Goal: Task Accomplishment & Management: Manage account settings

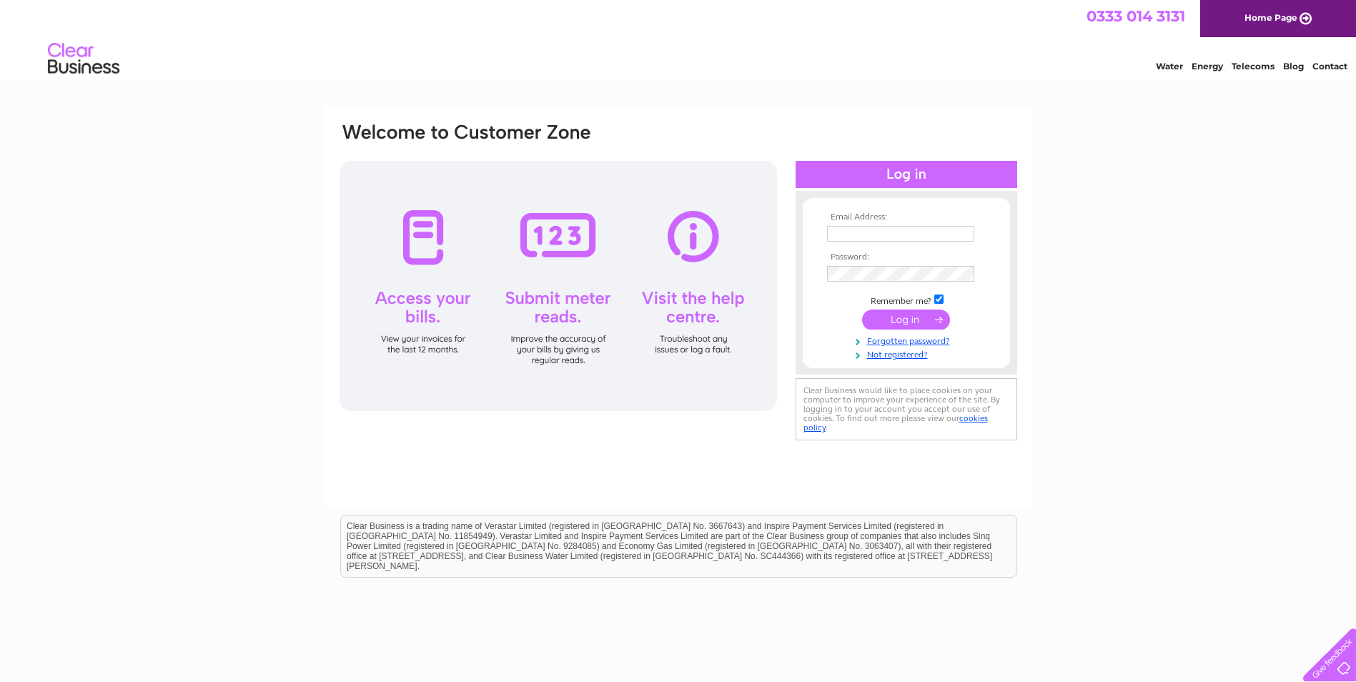
type input "[EMAIL_ADDRESS][DOMAIN_NAME]"
click at [901, 321] on input "submit" at bounding box center [906, 319] width 88 height 20
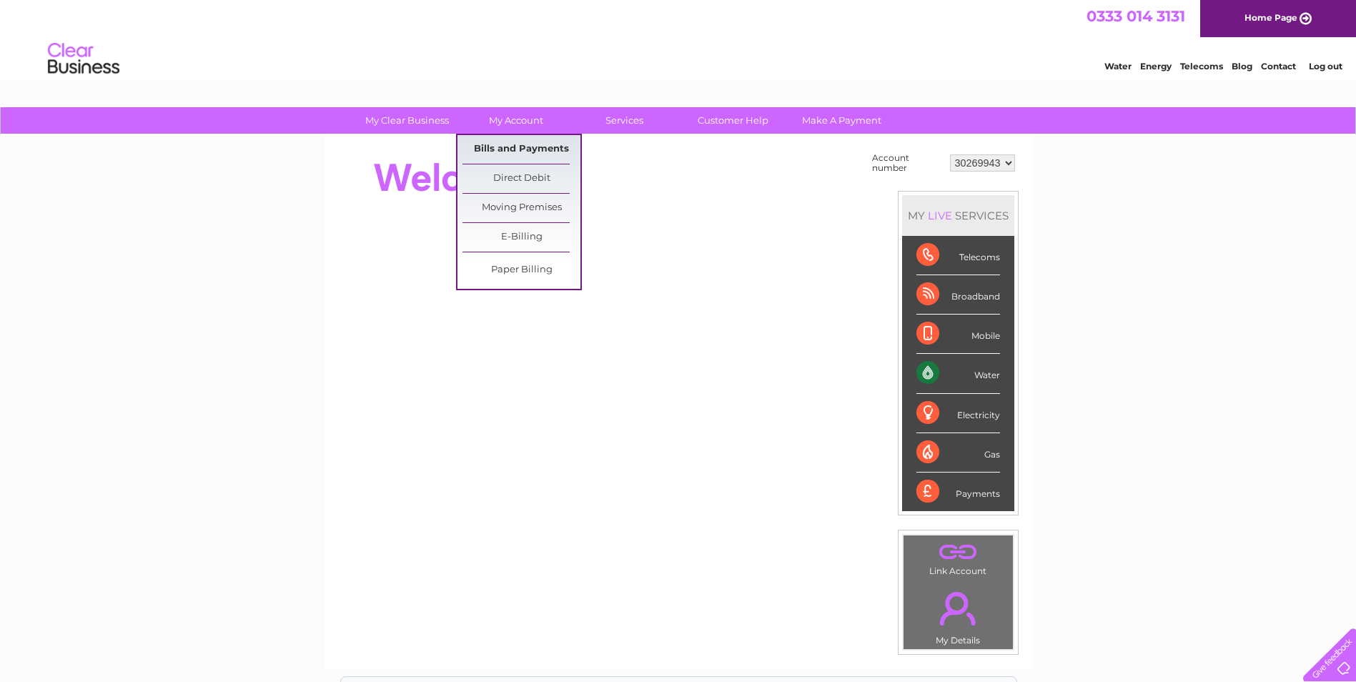
click at [531, 148] on link "Bills and Payments" at bounding box center [521, 149] width 118 height 29
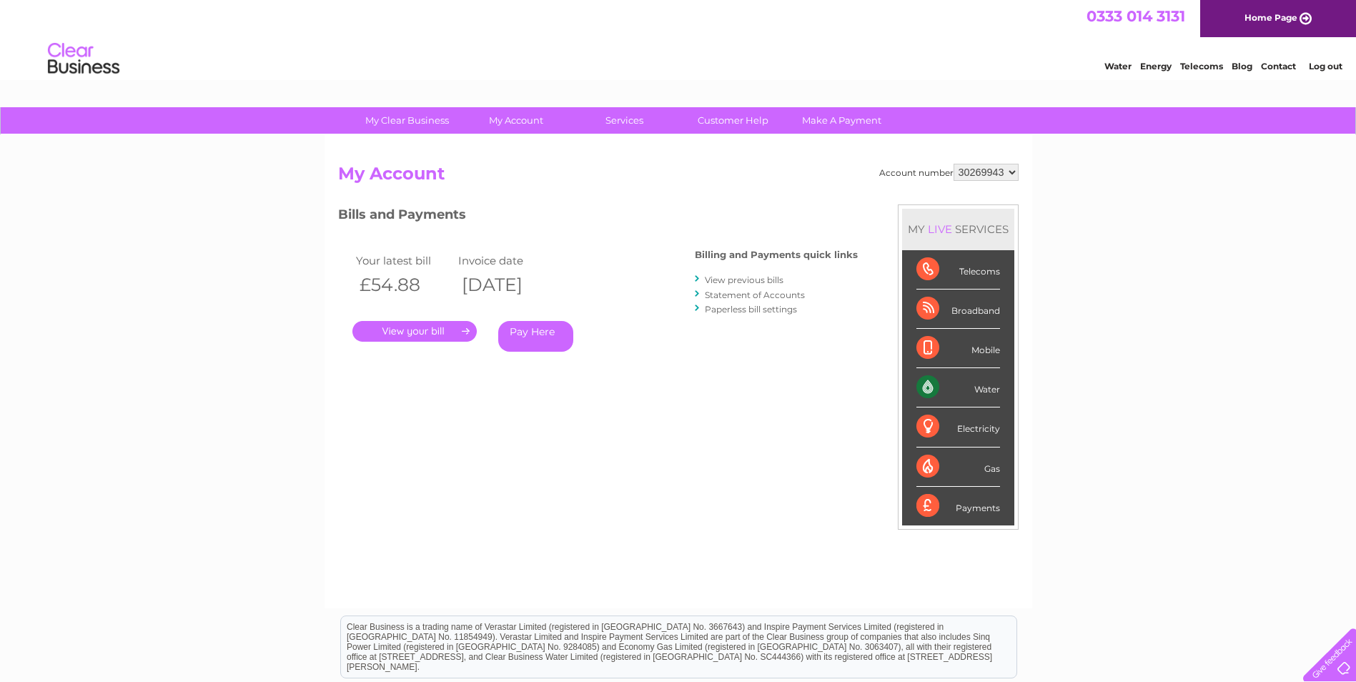
click at [412, 331] on link "." at bounding box center [414, 331] width 124 height 21
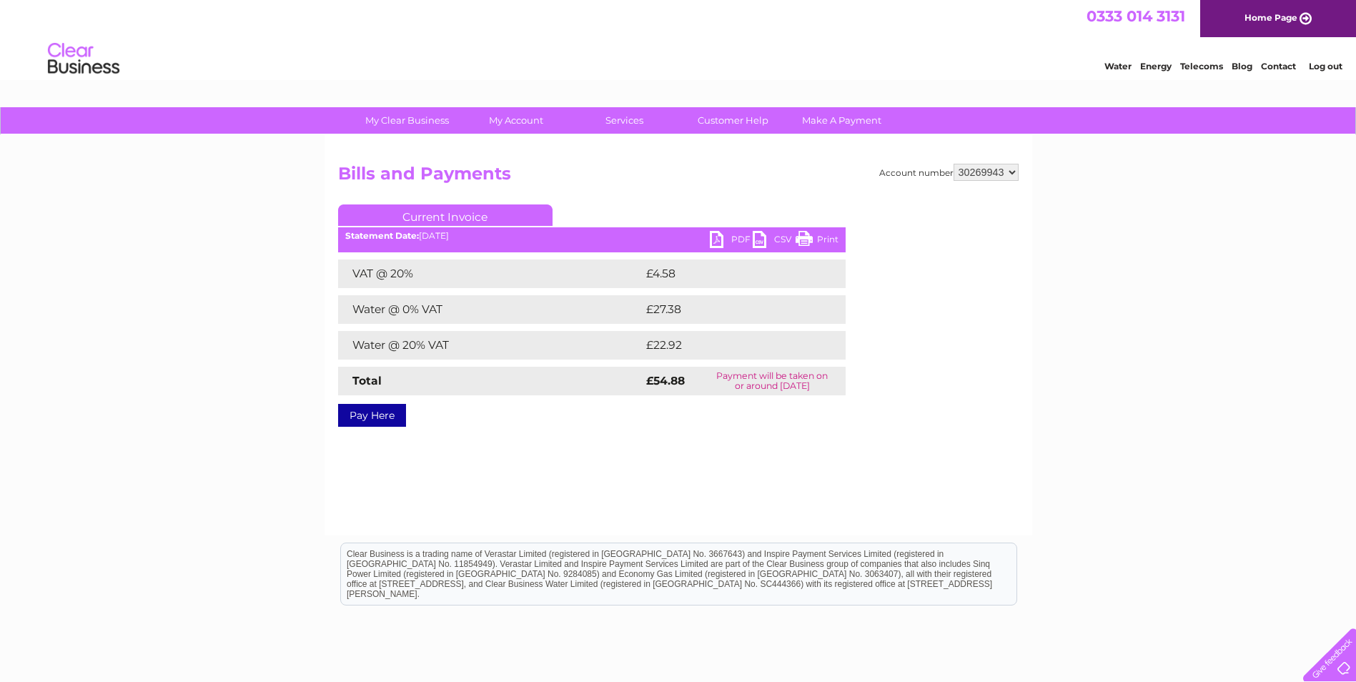
click at [738, 236] on link "PDF" at bounding box center [731, 241] width 43 height 21
click at [716, 238] on link "PDF" at bounding box center [731, 241] width 43 height 21
click at [729, 239] on link "PDF" at bounding box center [731, 241] width 43 height 21
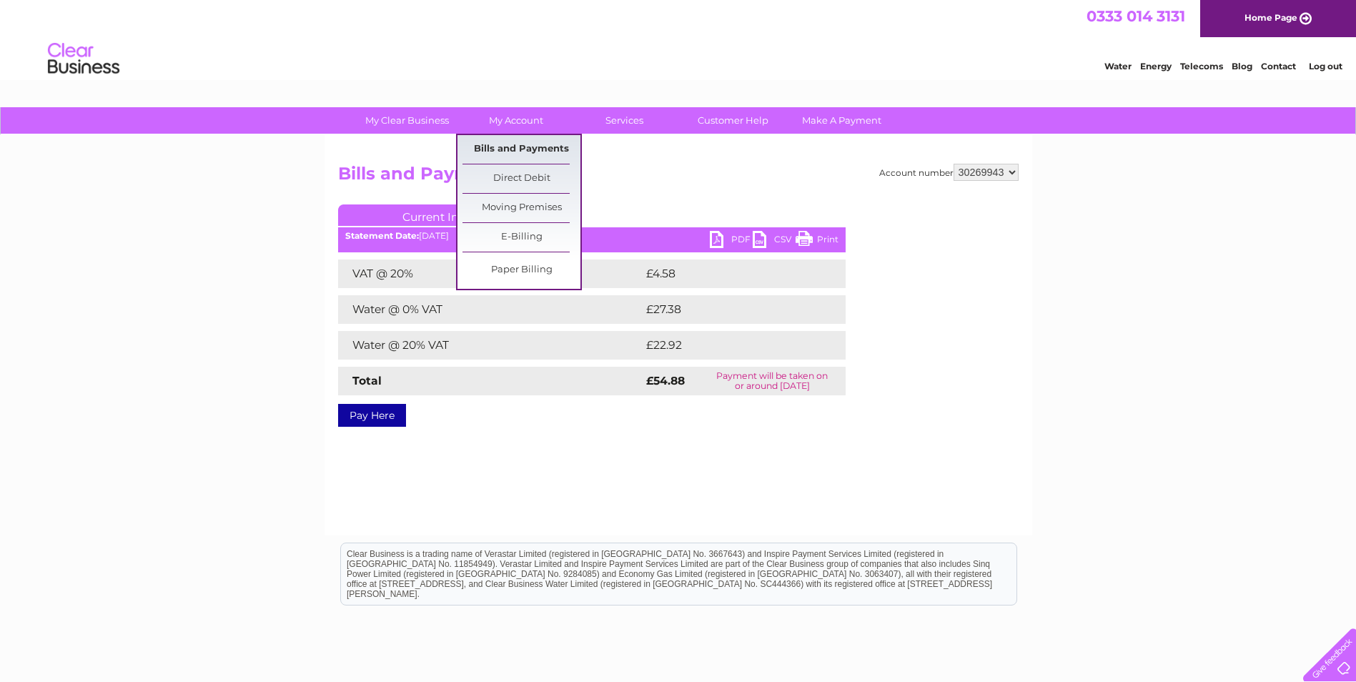
click at [530, 145] on link "Bills and Payments" at bounding box center [521, 149] width 118 height 29
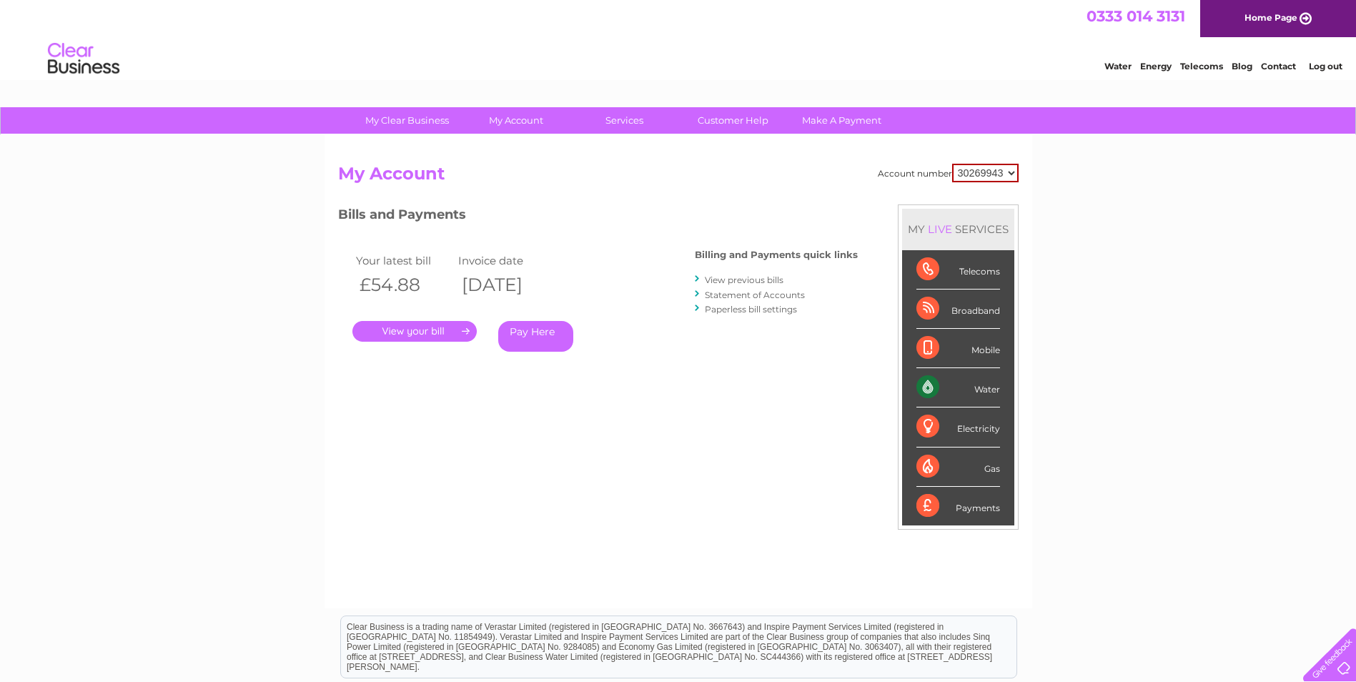
click at [755, 278] on link "View previous bills" at bounding box center [744, 279] width 79 height 11
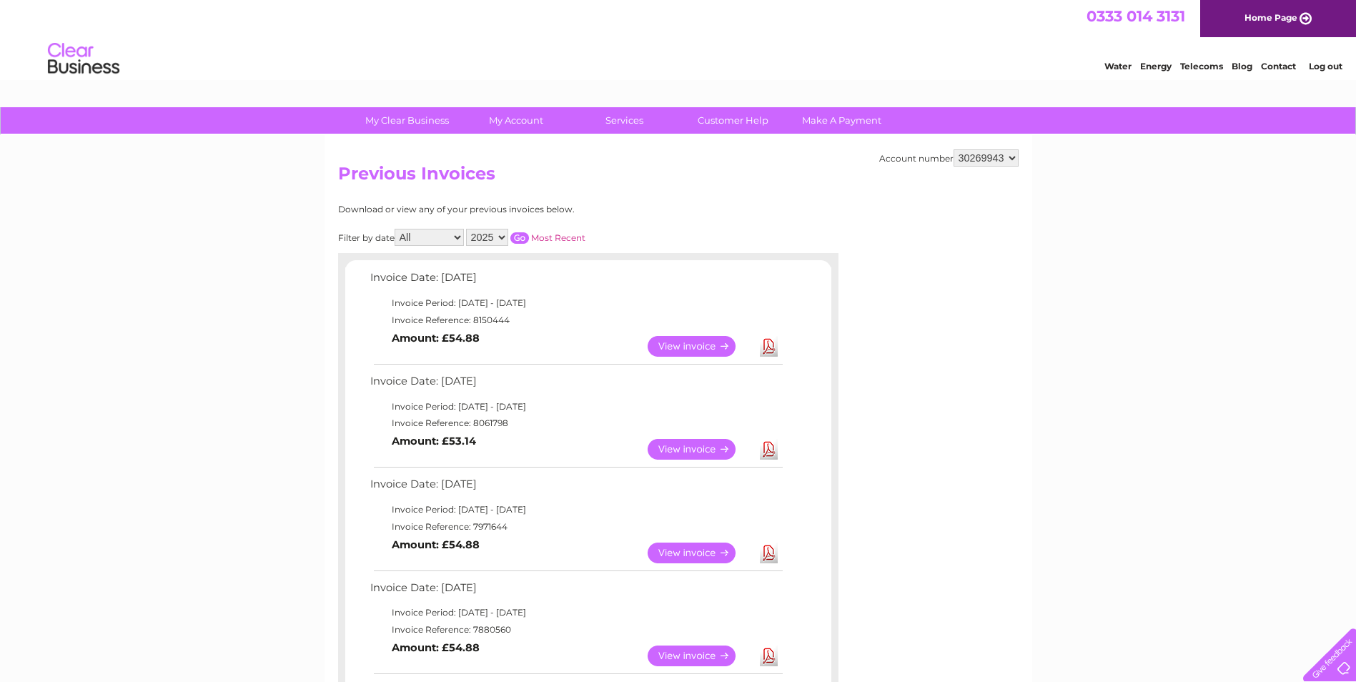
click at [693, 446] on link "View" at bounding box center [699, 449] width 105 height 21
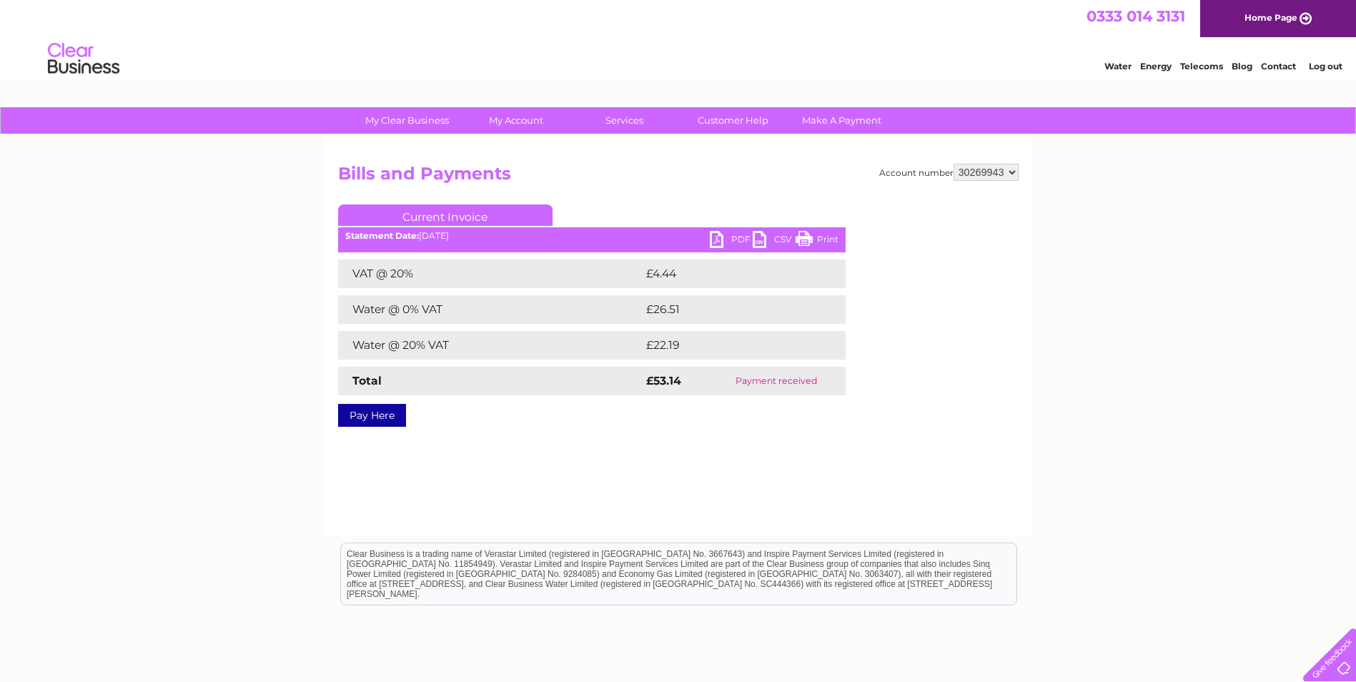
click at [734, 239] on link "PDF" at bounding box center [731, 241] width 43 height 21
